Goal: Use online tool/utility

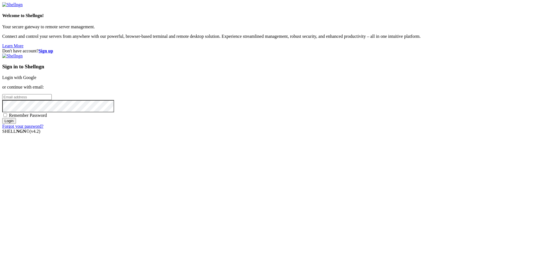
click at [36, 80] on link "Login with Google" at bounding box center [19, 77] width 34 height 5
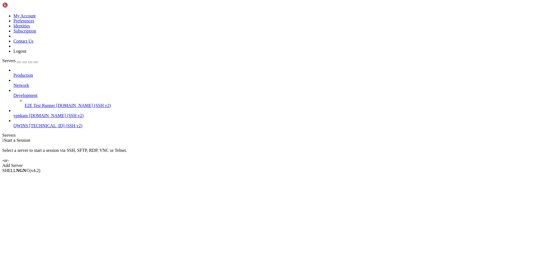
click at [25, 113] on span "vpnkam" at bounding box center [20, 115] width 15 height 5
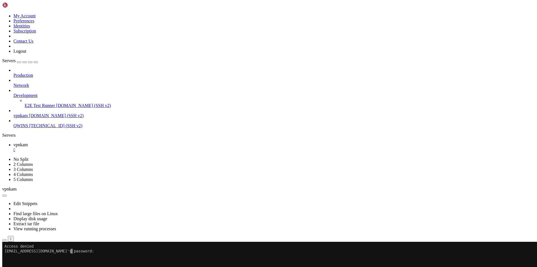
click at [86, 142] on x-row at bounding box center [235, 255] width 462 height 5
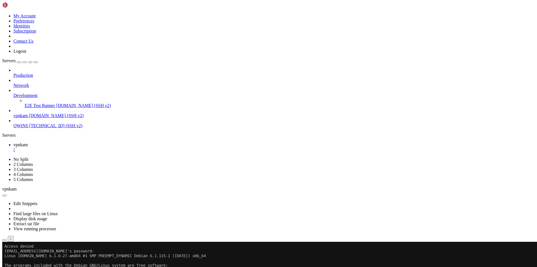
click at [4, 142] on div at bounding box center [3, 241] width 2 height 0
